Goal: Check status: Check status

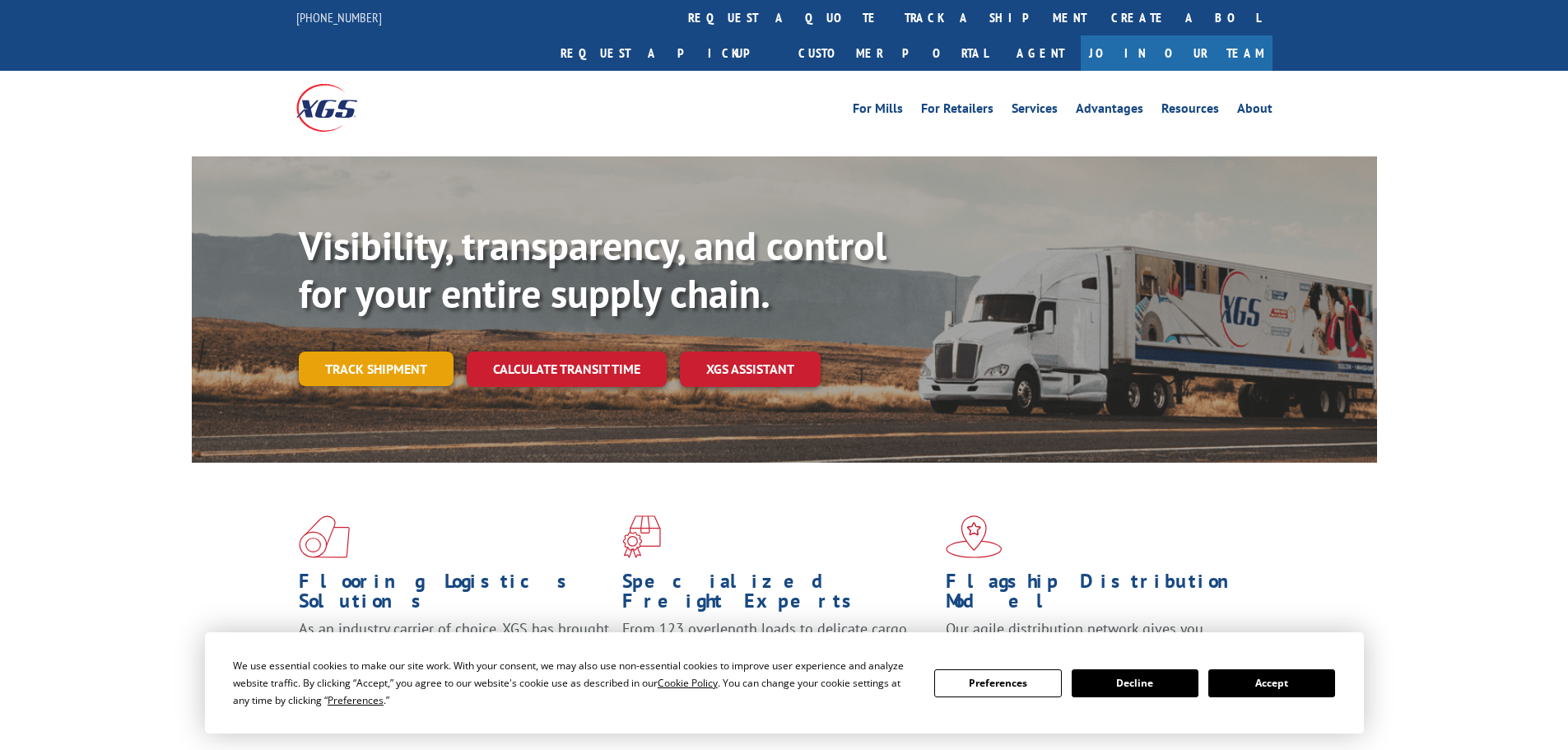
click at [382, 352] on link "Track shipment" at bounding box center [376, 369] width 155 height 35
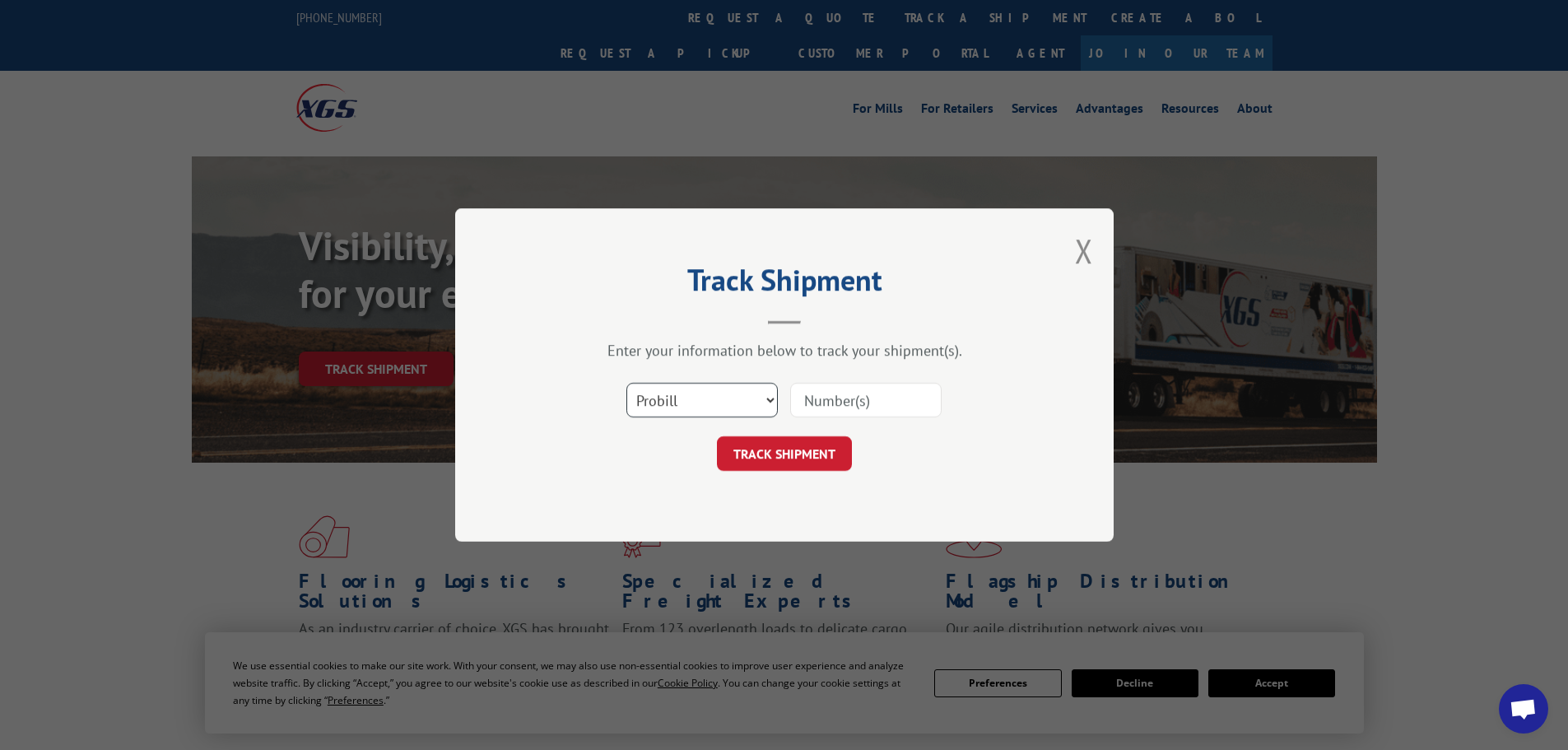
click at [675, 395] on select "Select category... Probill BOL PO" at bounding box center [702, 401] width 151 height 35
select select "po"
click at [626, 383] on select "Select category... Probill BOL PO" at bounding box center [702, 401] width 151 height 35
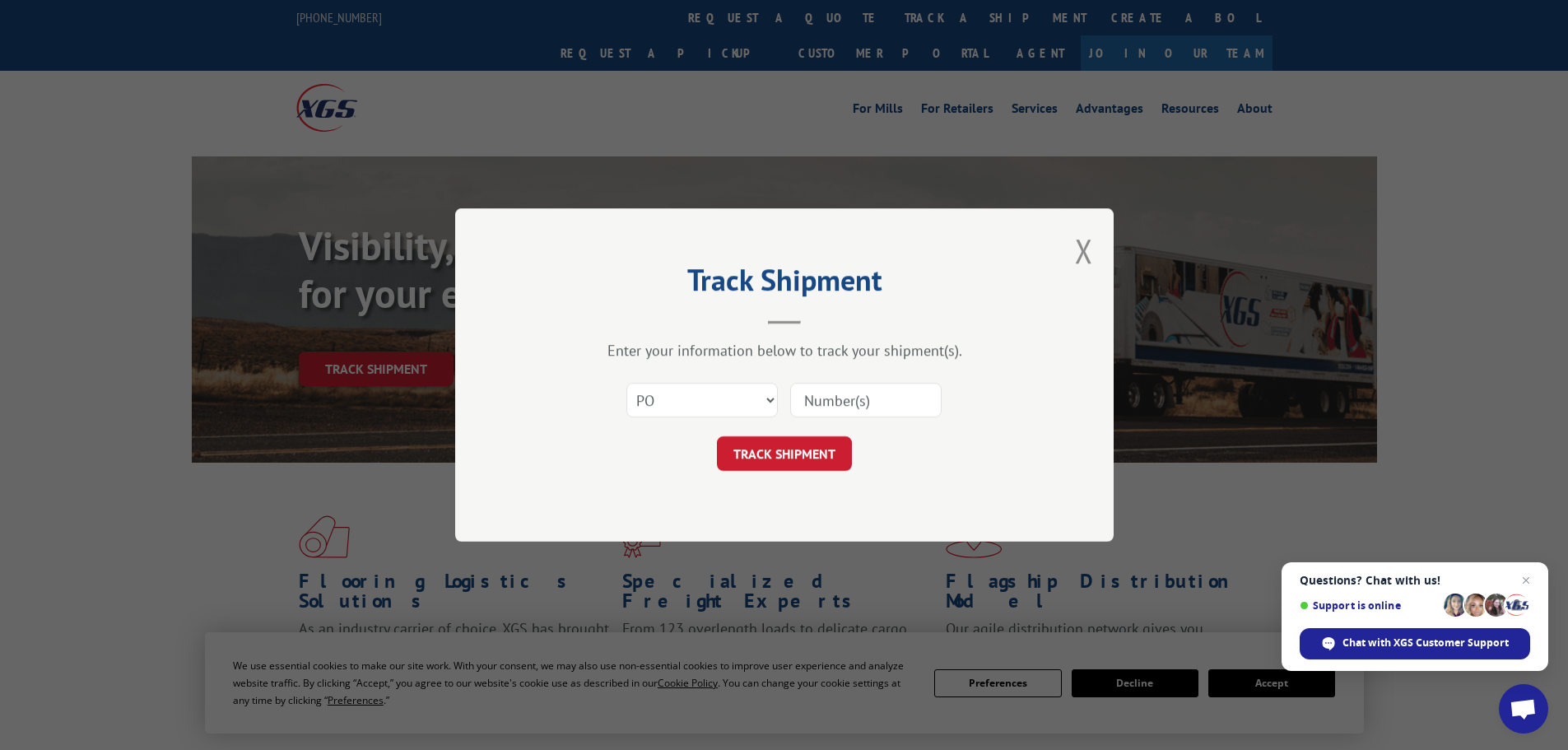
click at [880, 398] on input at bounding box center [866, 401] width 151 height 35
paste input "23531643"
type input "23531643"
click at [804, 458] on button "TRACK SHIPMENT" at bounding box center [784, 454] width 135 height 35
